Goal: Obtain resource: Download file/media

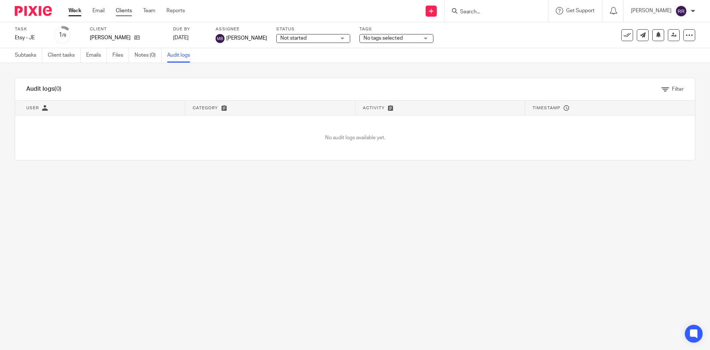
click at [129, 9] on link "Clients" at bounding box center [124, 10] width 16 height 7
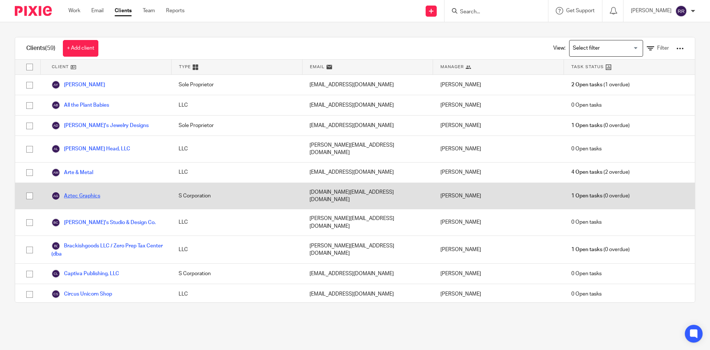
click at [82, 191] on link "Aztec Graphics" at bounding box center [75, 195] width 49 height 9
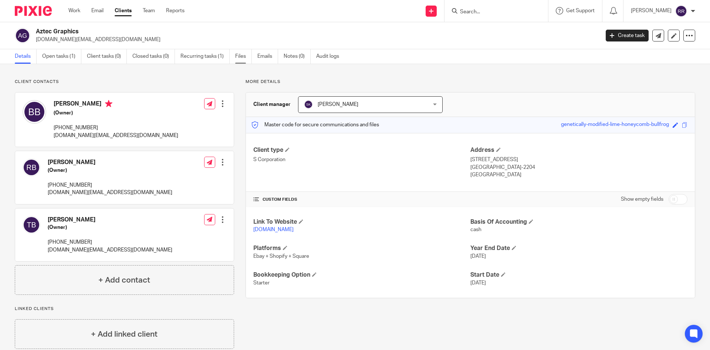
click at [240, 55] on link "Files" at bounding box center [243, 56] width 17 height 14
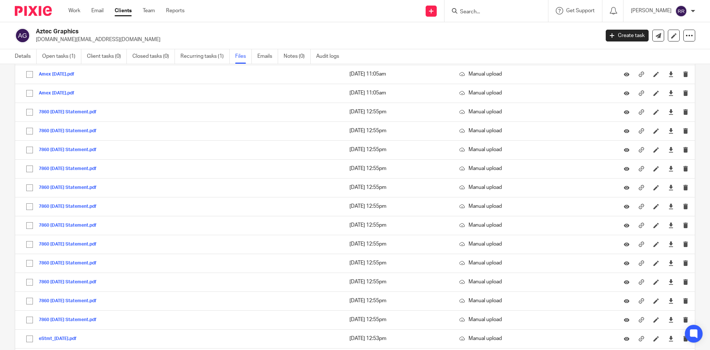
scroll to position [222, 0]
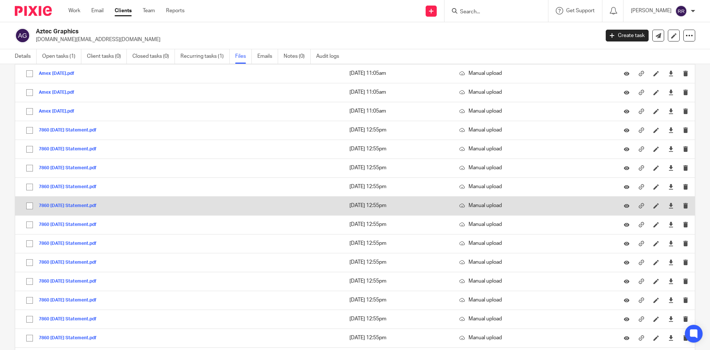
click at [72, 207] on button "7860 Aug 24 Statement.pdf" at bounding box center [70, 205] width 63 height 5
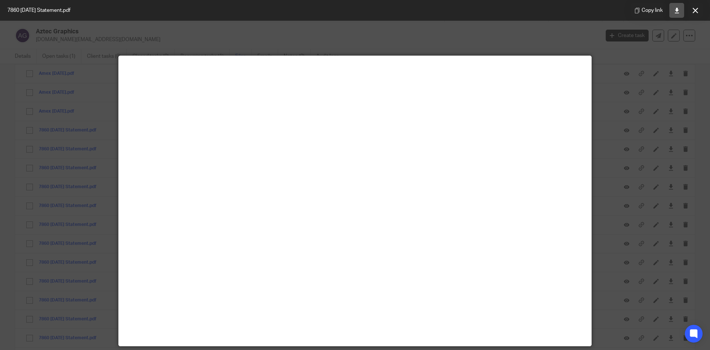
click at [679, 12] on icon at bounding box center [677, 11] width 6 height 6
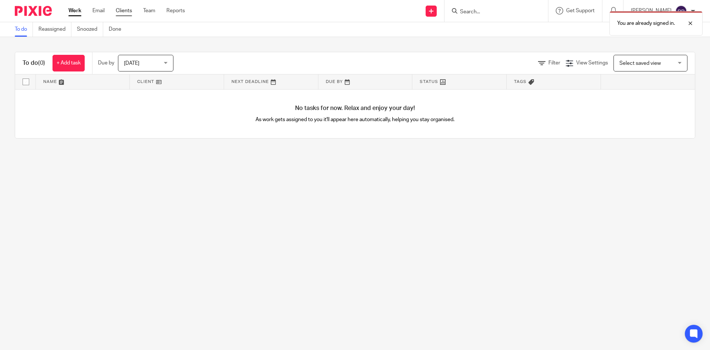
click at [122, 8] on link "Clients" at bounding box center [124, 10] width 16 height 7
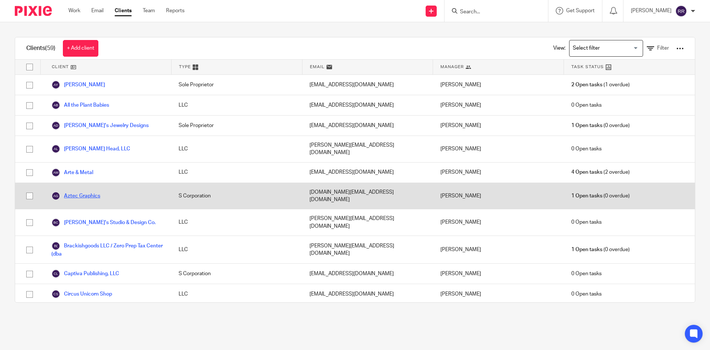
click at [92, 191] on link "Aztec Graphics" at bounding box center [75, 195] width 49 height 9
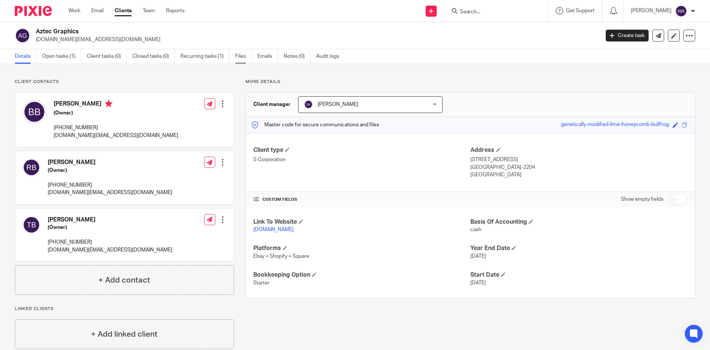
click at [241, 57] on link "Files" at bounding box center [243, 56] width 17 height 14
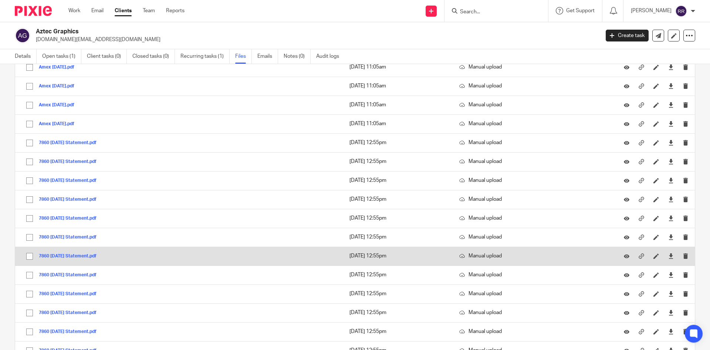
scroll to position [207, 0]
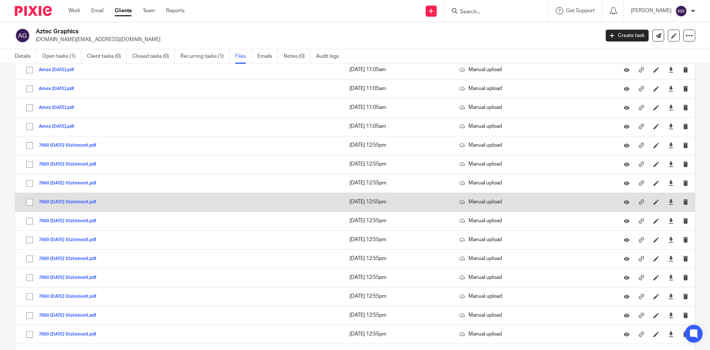
click at [87, 199] on button "7860 [DATE] Statement.pdf" at bounding box center [70, 201] width 63 height 5
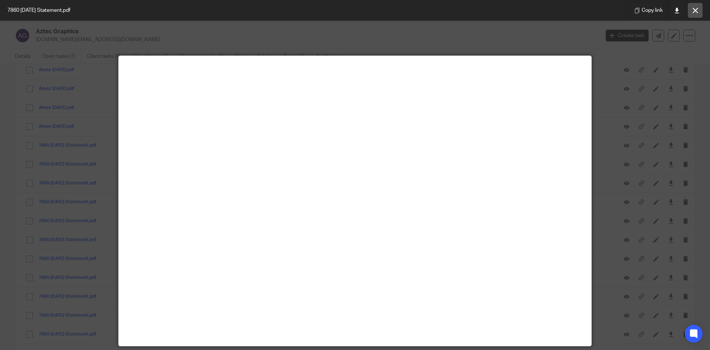
click at [696, 11] on icon at bounding box center [696, 11] width 6 height 6
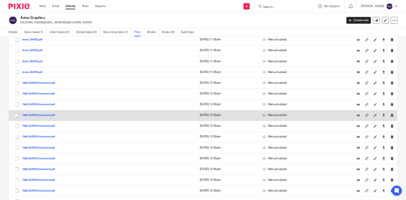
scroll to position [281, 0]
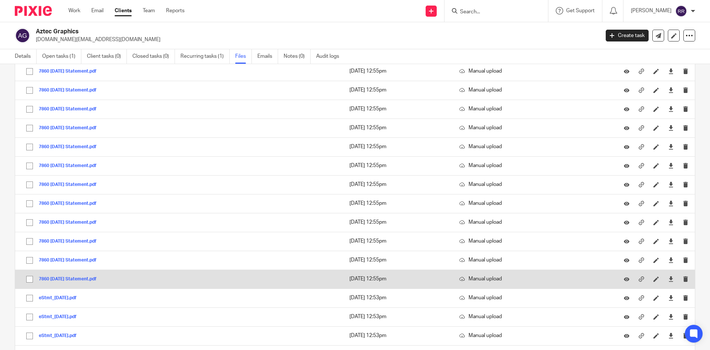
click at [77, 279] on button "7860 [DATE] Statement.pdf" at bounding box center [70, 278] width 63 height 5
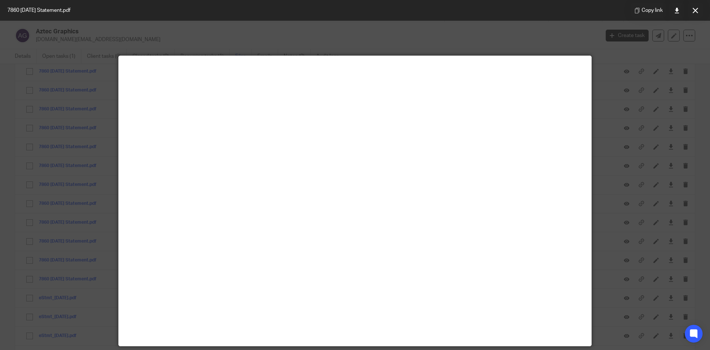
click at [452, 38] on div at bounding box center [355, 175] width 710 height 350
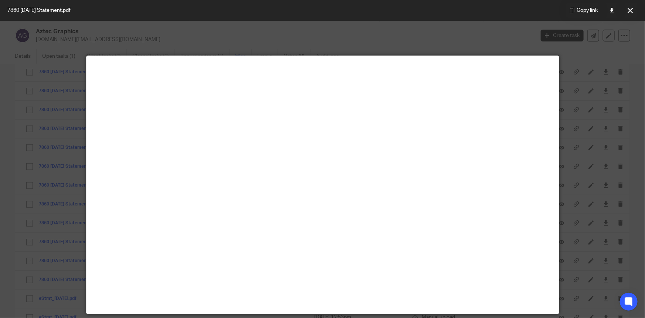
scroll to position [52, 0]
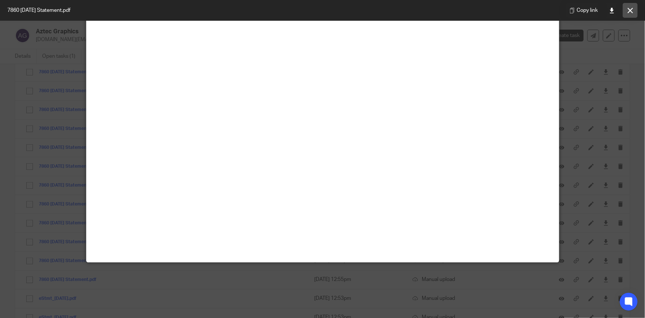
click at [630, 10] on icon at bounding box center [631, 11] width 6 height 6
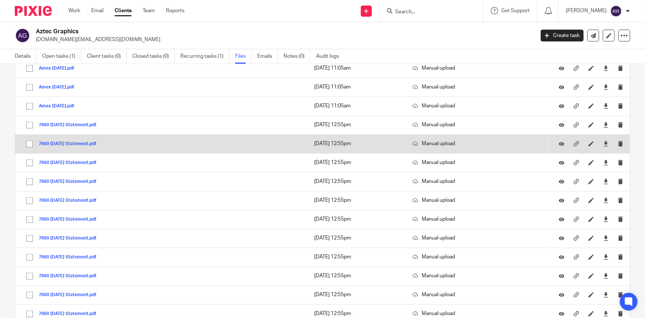
scroll to position [213, 0]
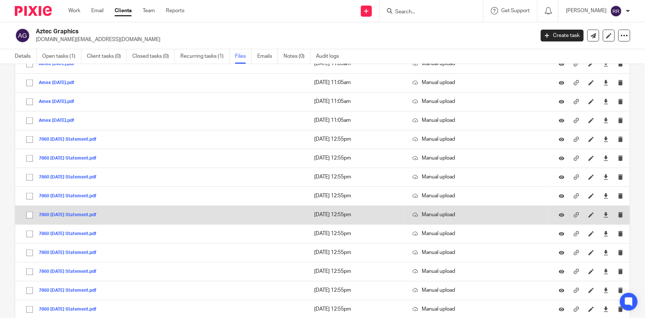
click at [80, 212] on button "7860 [DATE] Statement.pdf" at bounding box center [70, 214] width 63 height 5
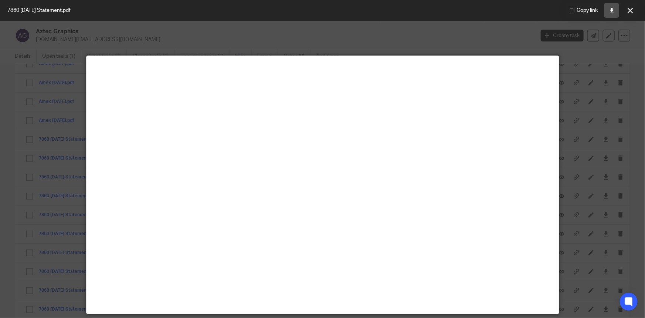
click at [613, 13] on icon at bounding box center [613, 11] width 6 height 6
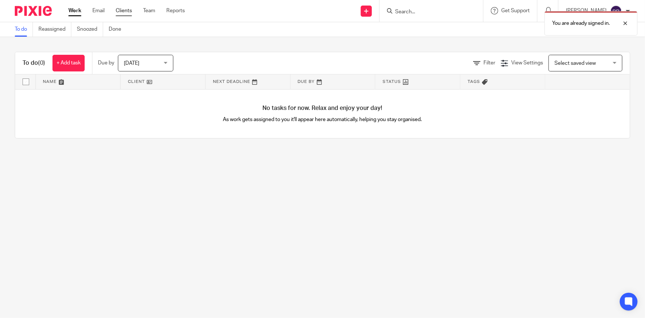
click at [125, 9] on link "Clients" at bounding box center [124, 10] width 16 height 7
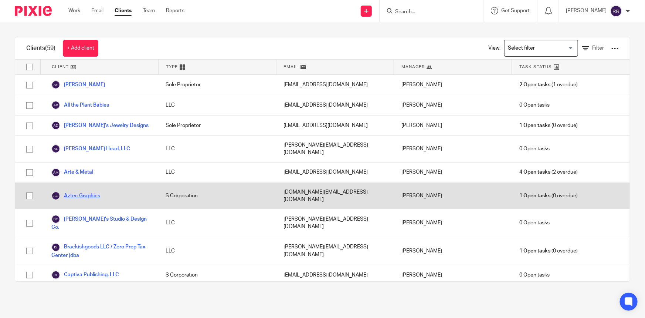
click at [78, 191] on link "Aztec Graphics" at bounding box center [75, 195] width 49 height 9
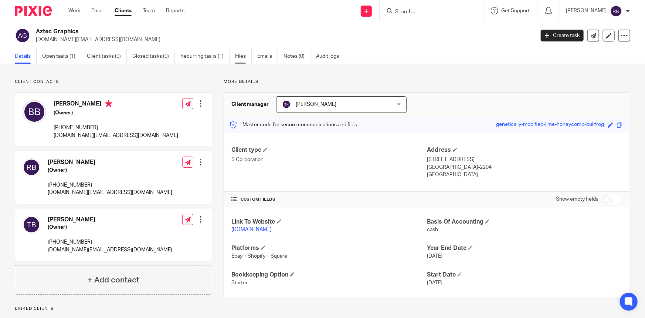
click at [244, 57] on link "Files" at bounding box center [243, 56] width 17 height 14
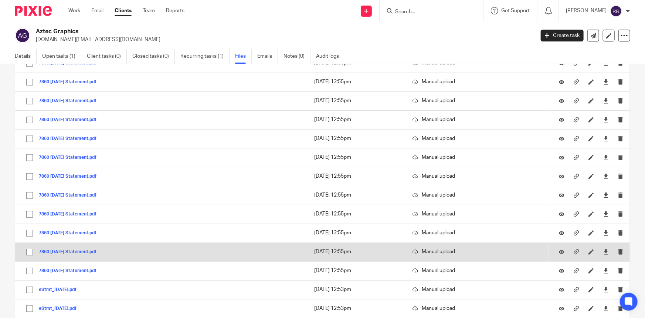
scroll to position [269, 0]
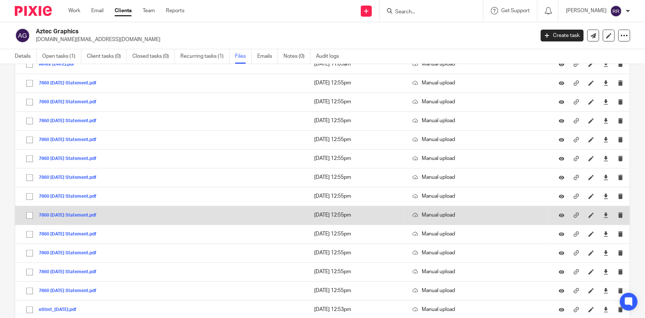
click at [81, 214] on button "7860 [DATE] Statement.pdf" at bounding box center [70, 215] width 63 height 5
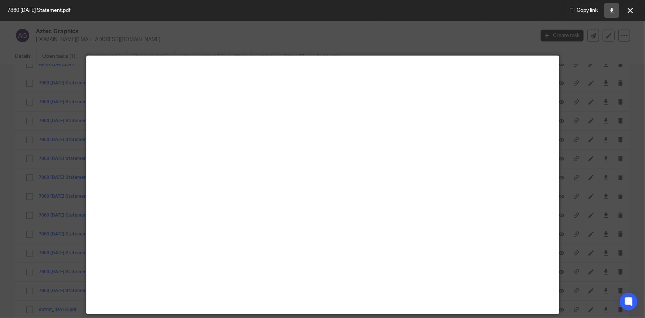
click at [614, 10] on icon at bounding box center [613, 11] width 6 height 6
